Goal: Task Accomplishment & Management: Use online tool/utility

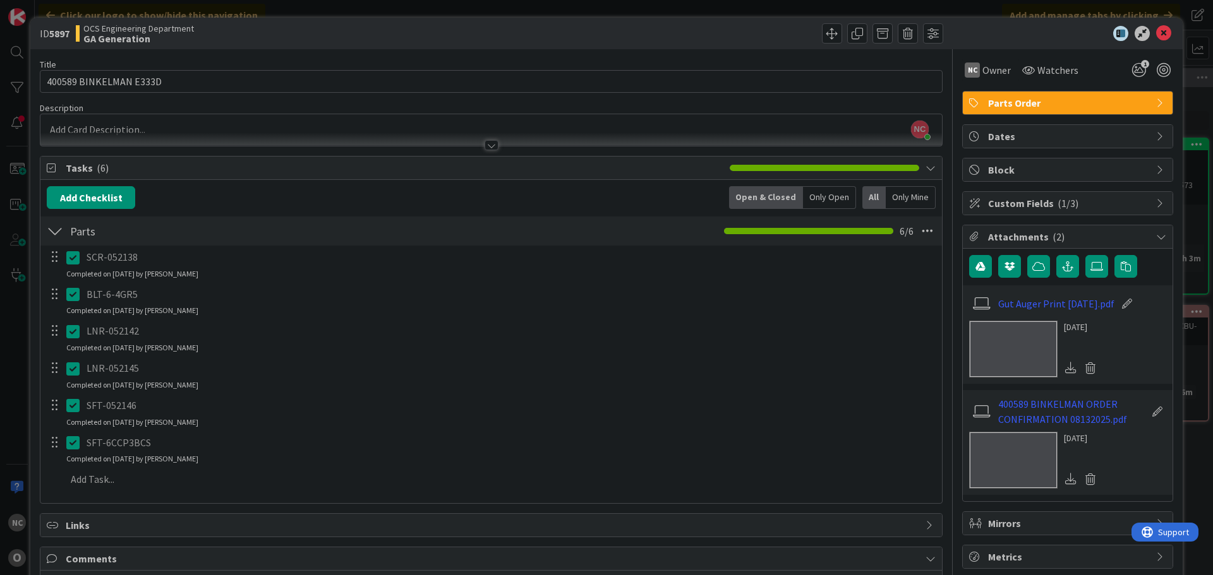
click at [248, 445] on p "SFT-6CCP3BCS" at bounding box center [510, 443] width 846 height 15
click at [131, 445] on p "SFT-6CCP3BCS" at bounding box center [510, 443] width 846 height 15
click at [75, 443] on icon at bounding box center [75, 442] width 19 height 15
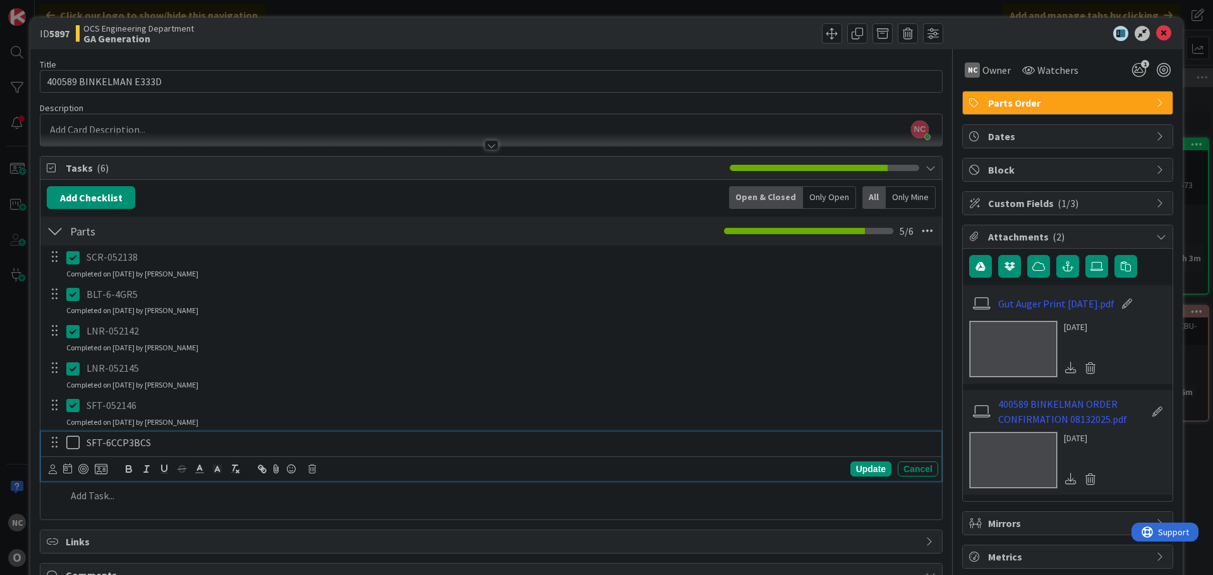
click at [128, 443] on p "SFT-6CCP3BCS" at bounding box center [510, 443] width 846 height 15
click at [862, 470] on div "Update" at bounding box center [870, 469] width 41 height 15
click at [72, 442] on icon at bounding box center [75, 442] width 19 height 15
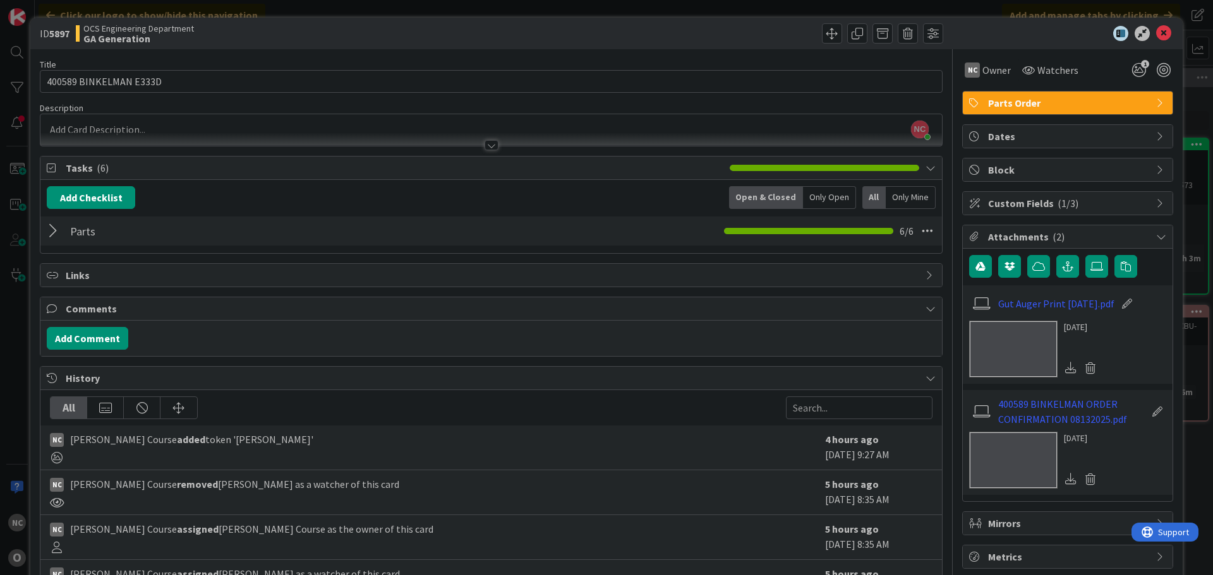
click at [54, 231] on div at bounding box center [55, 231] width 16 height 23
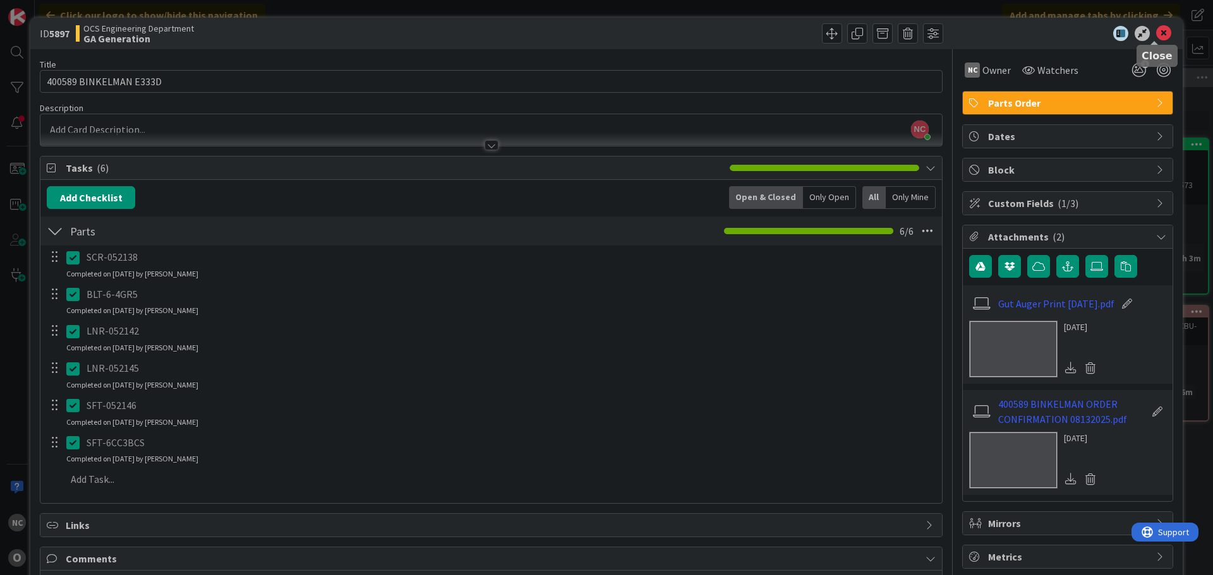
click at [1161, 37] on icon at bounding box center [1163, 33] width 15 height 15
